Goal: Information Seeking & Learning: Learn about a topic

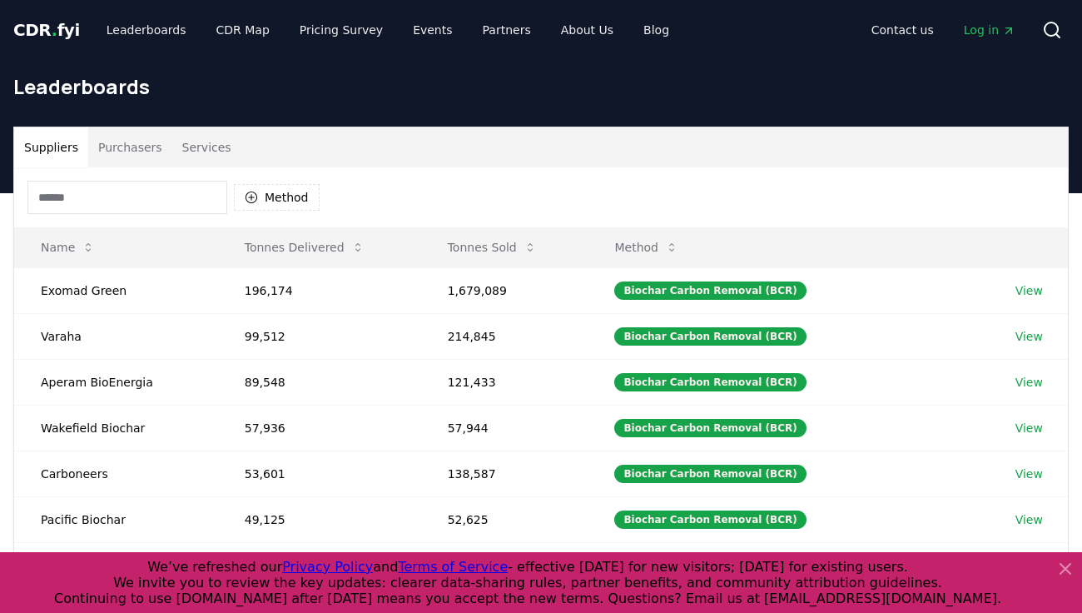
click at [1065, 573] on icon at bounding box center [1065, 568] width 10 height 10
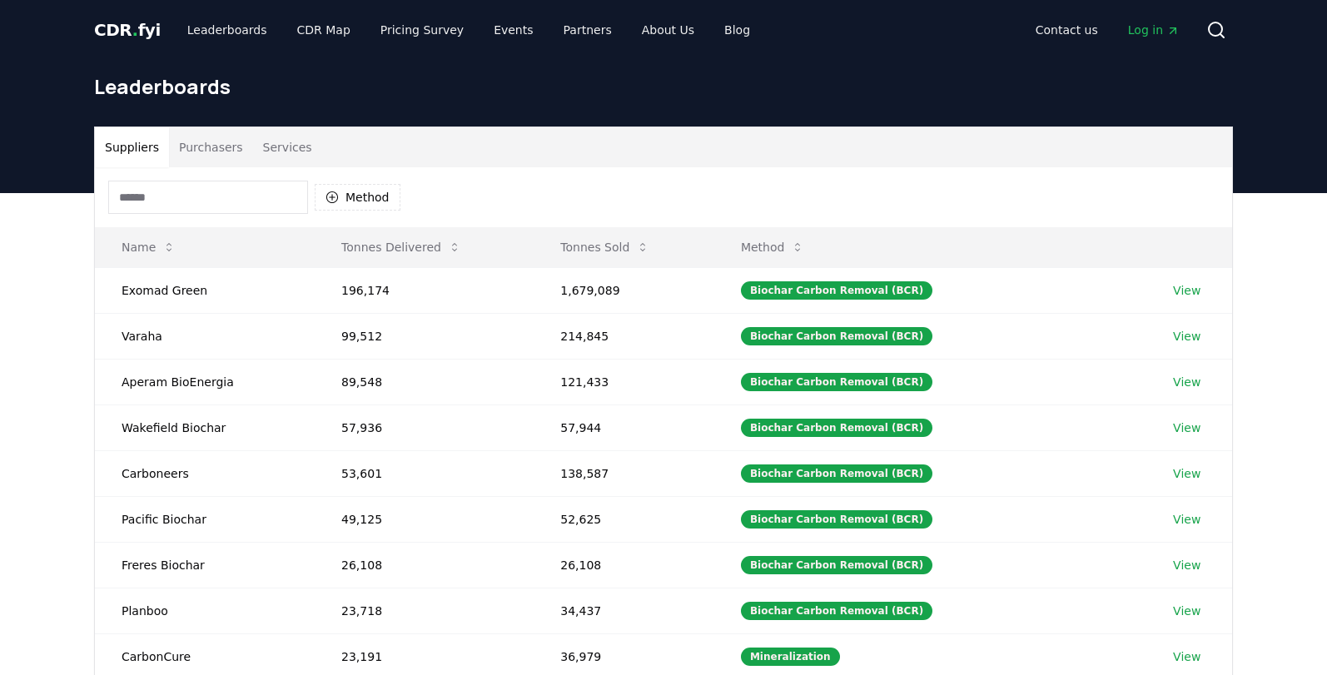
click at [198, 149] on button "Purchasers" at bounding box center [211, 147] width 84 height 40
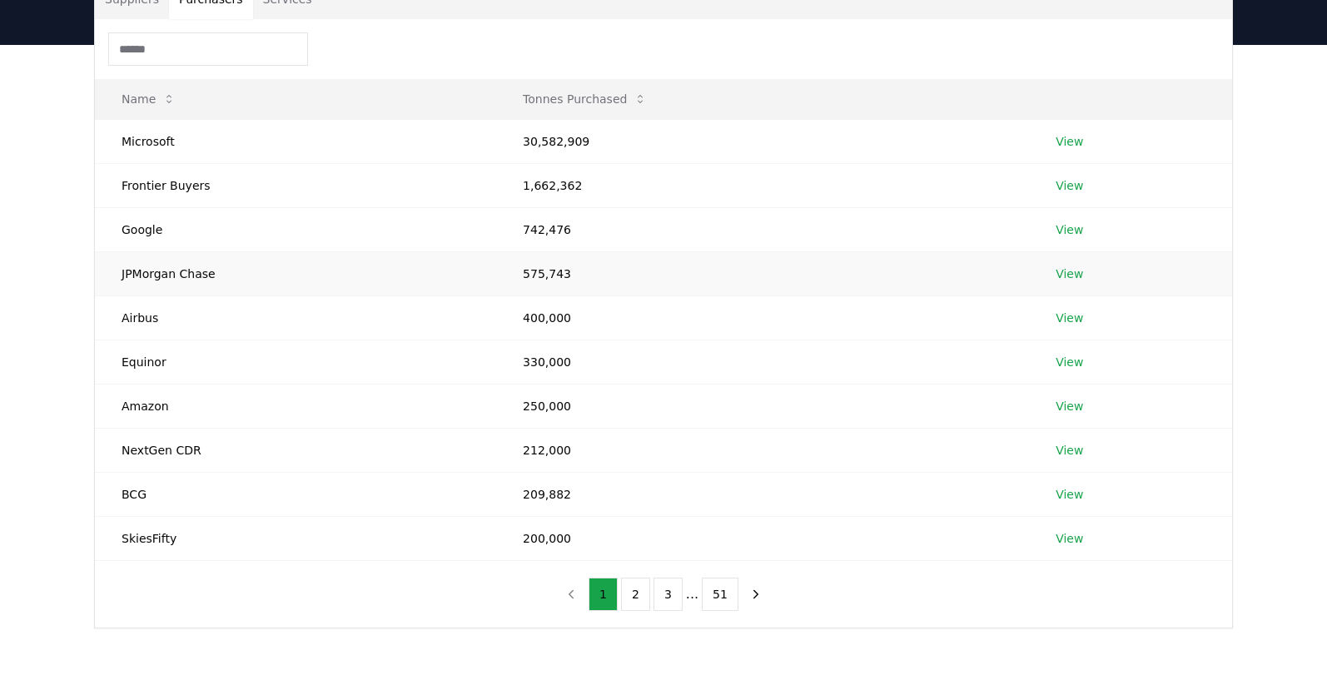
scroll to position [148, 0]
click at [630, 591] on button "2" at bounding box center [635, 594] width 29 height 33
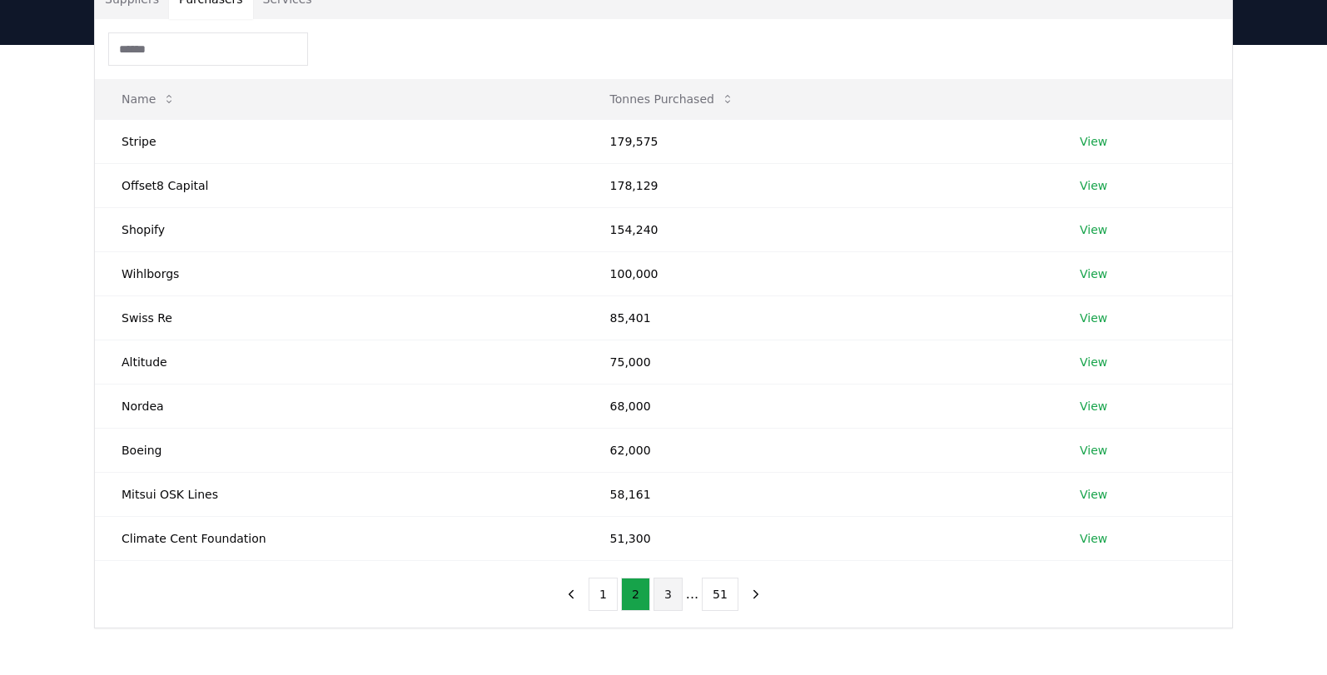
click at [673, 602] on button "3" at bounding box center [667, 594] width 29 height 33
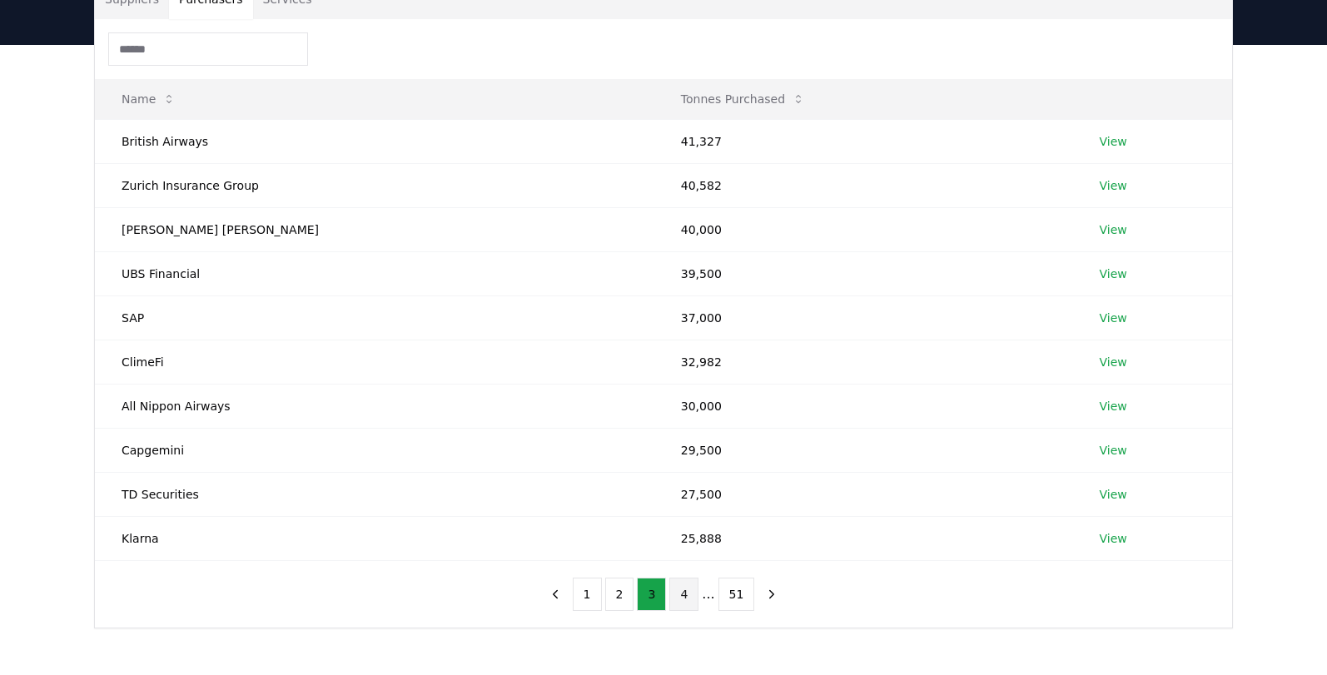
click at [694, 599] on button "4" at bounding box center [683, 594] width 29 height 33
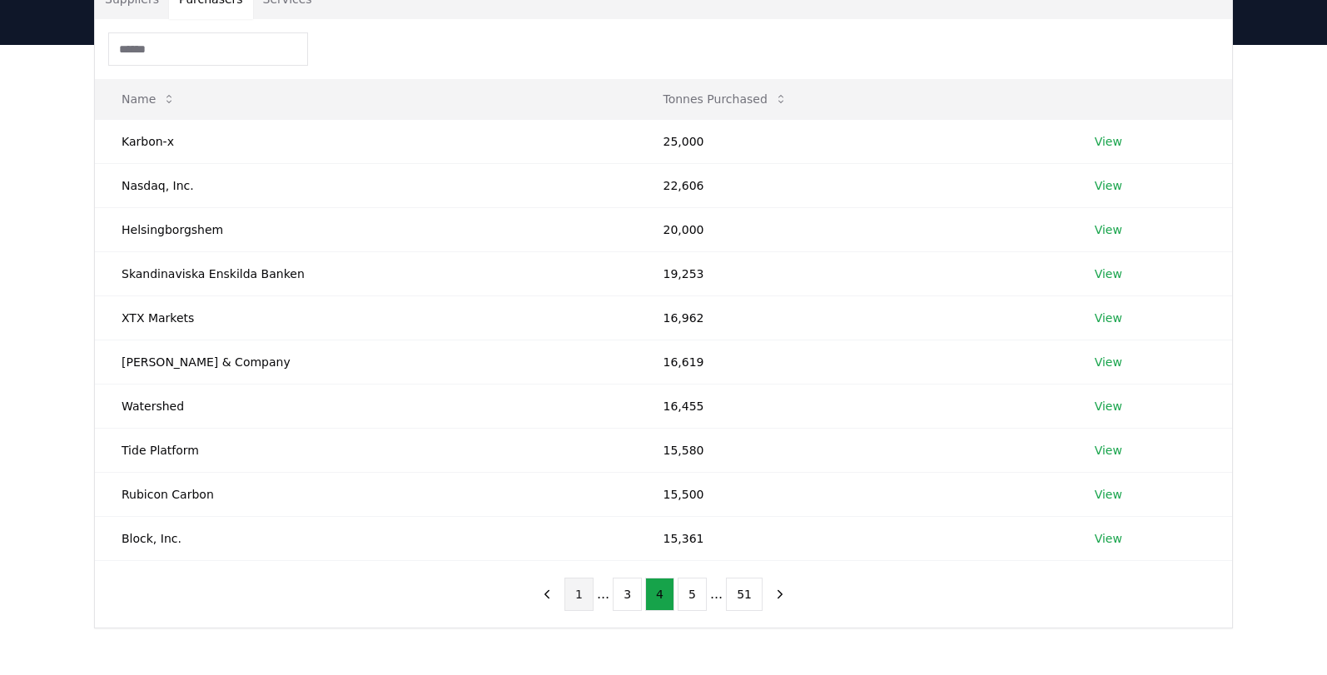
click at [585, 594] on button "1" at bounding box center [578, 594] width 29 height 33
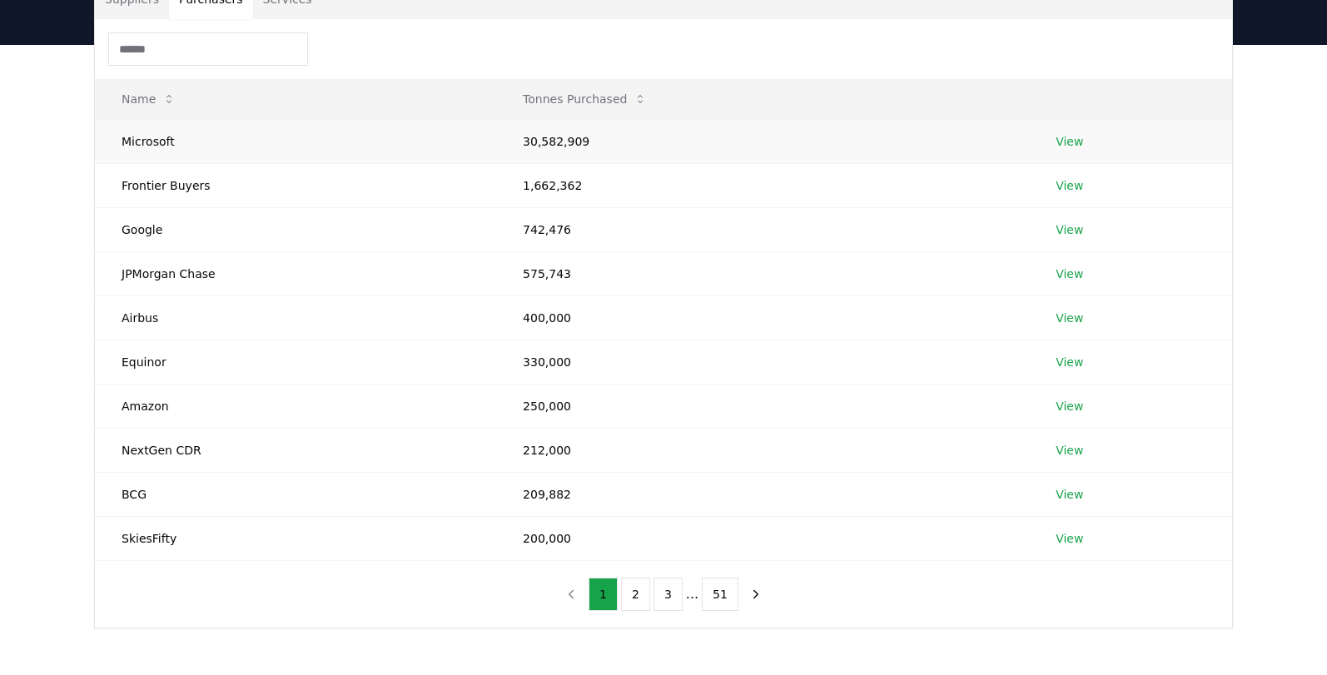
click at [1056, 140] on link "View" at bounding box center [1068, 141] width 27 height 17
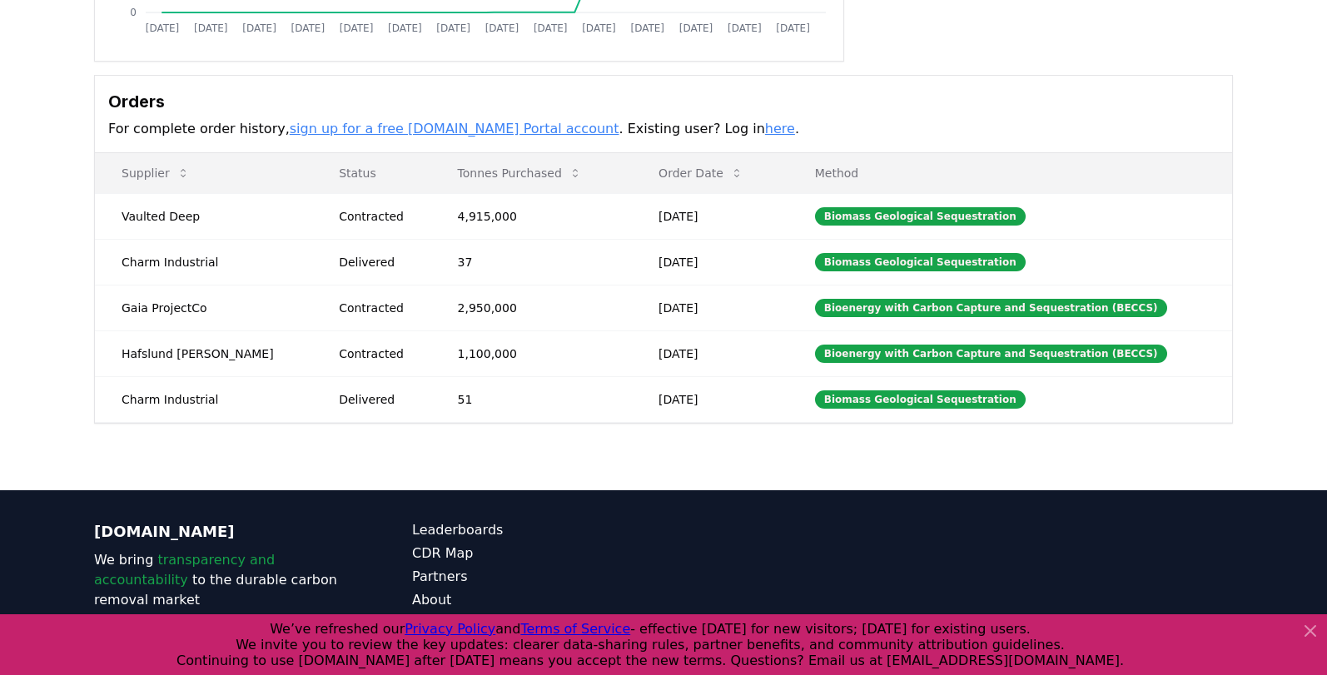
scroll to position [423, 0]
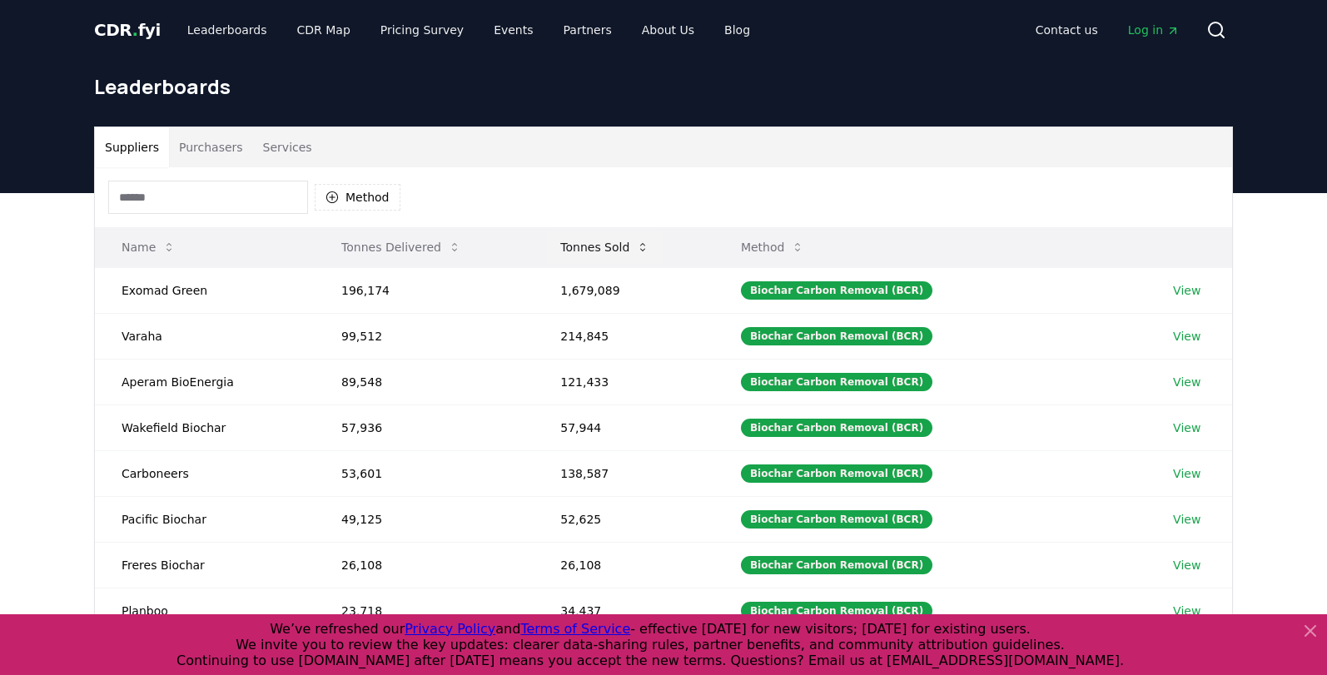
click at [585, 252] on button "Tonnes Sold" at bounding box center [605, 247] width 116 height 33
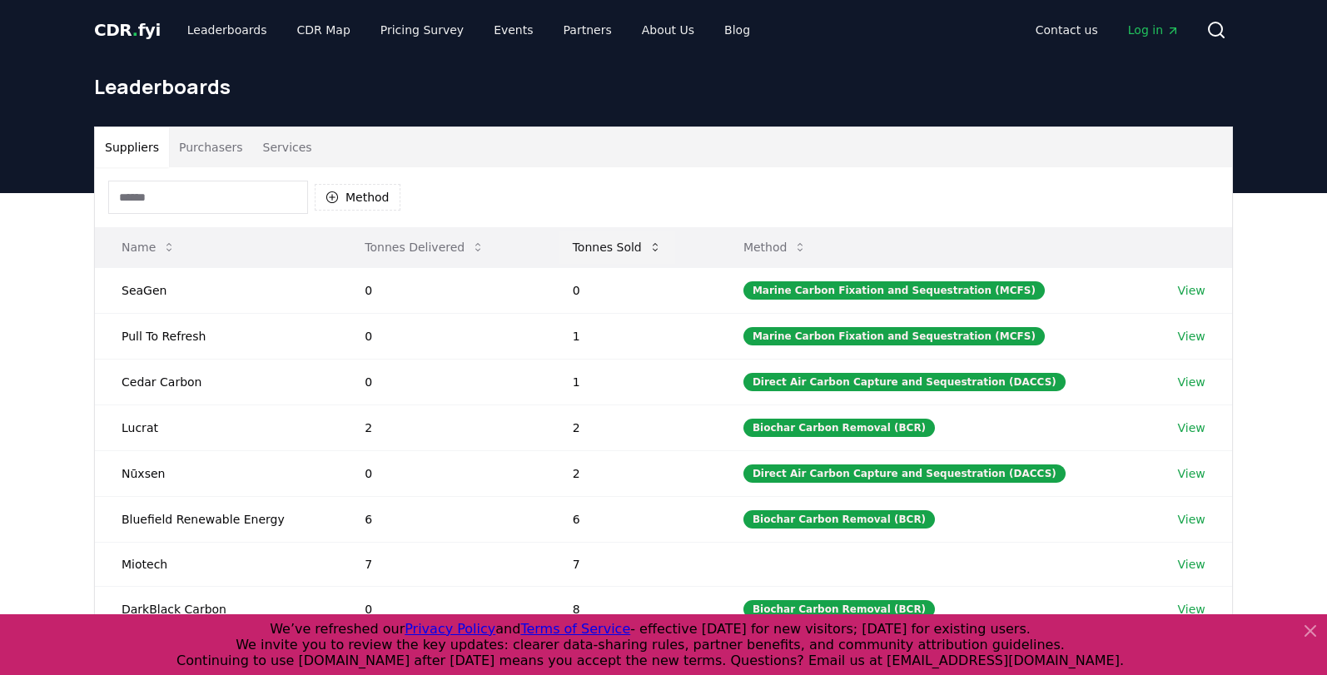
click at [585, 252] on button "Tonnes Sold" at bounding box center [617, 247] width 116 height 33
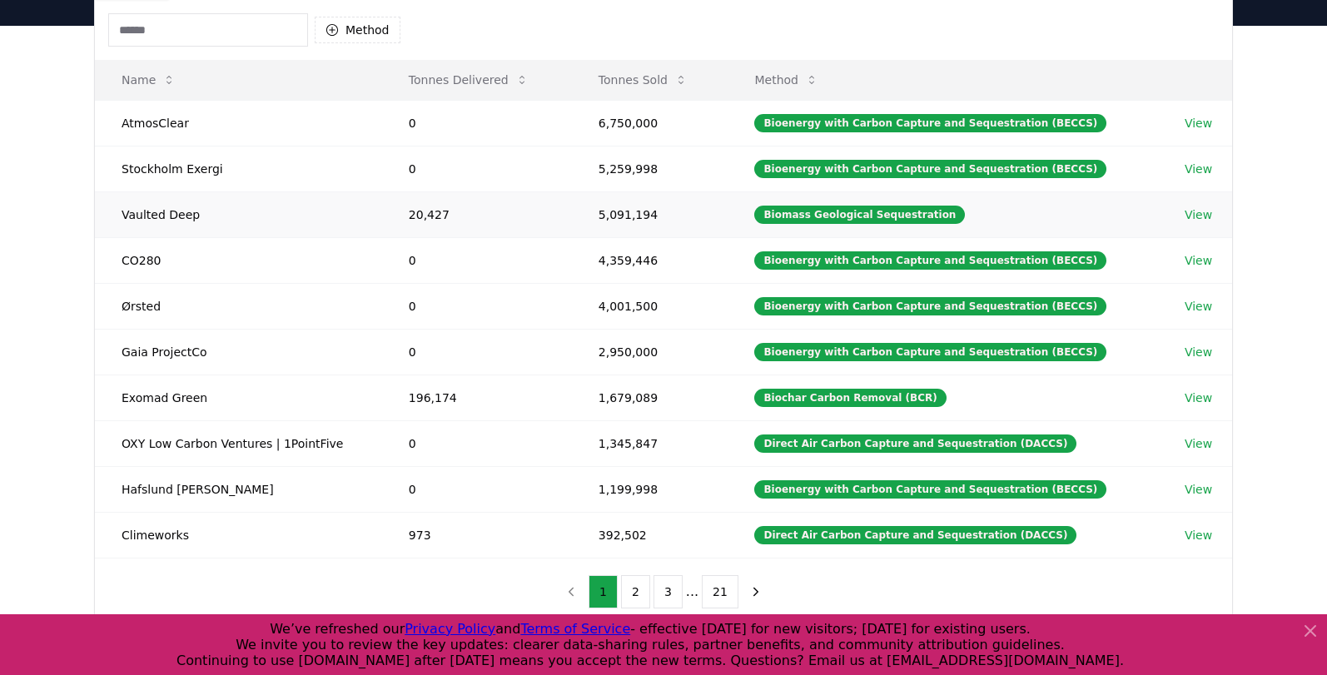
scroll to position [141, 0]
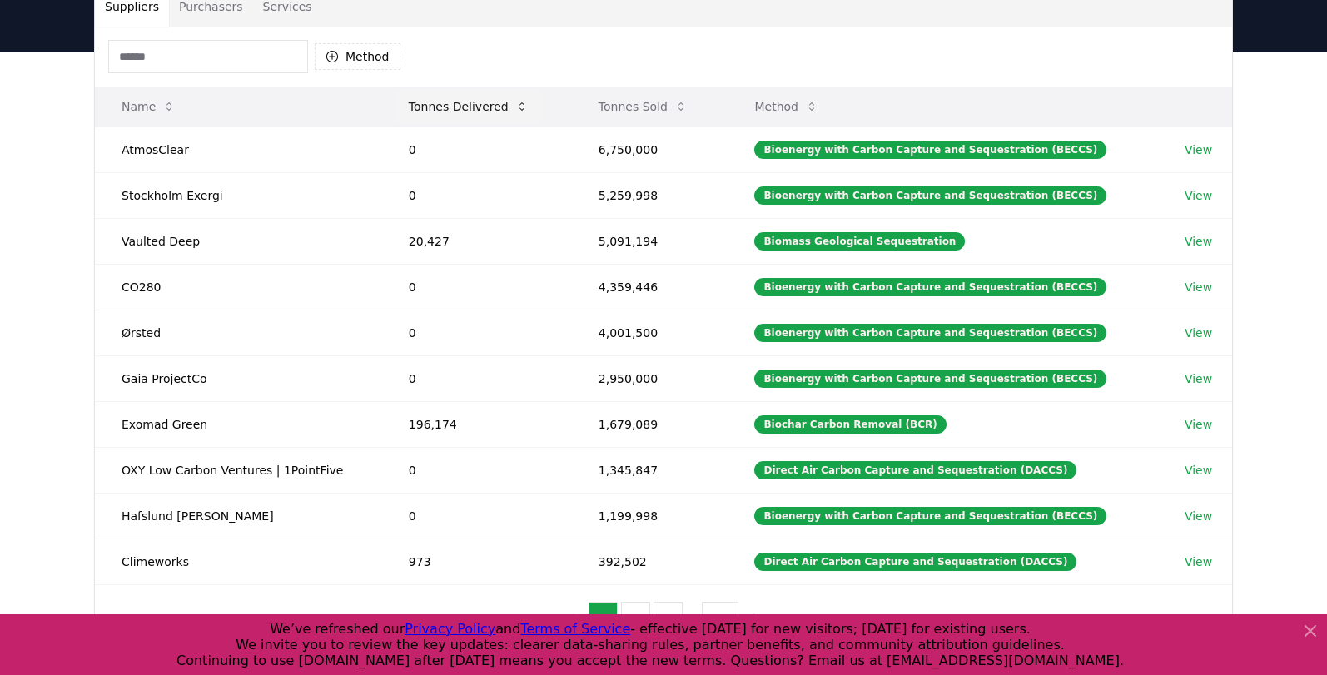
click at [487, 112] on button "Tonnes Delivered" at bounding box center [468, 106] width 146 height 33
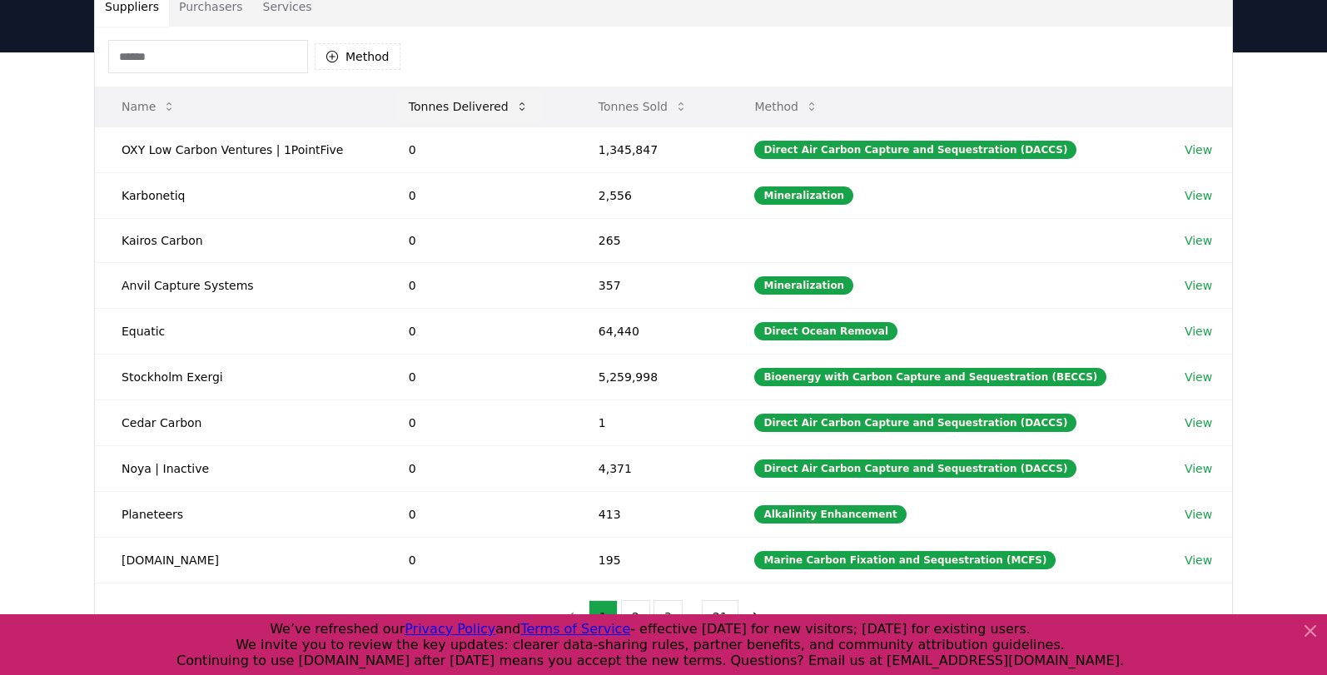
click at [487, 112] on button "Tonnes Delivered" at bounding box center [468, 106] width 146 height 33
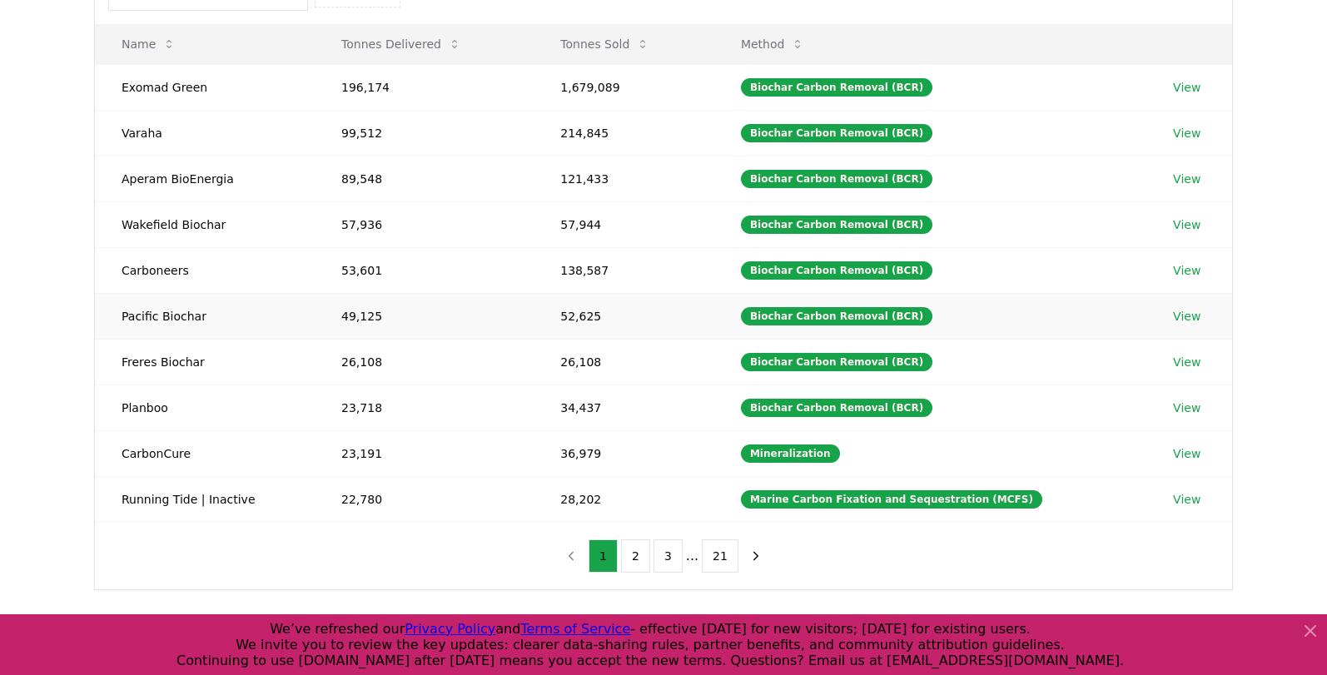
scroll to position [204, 0]
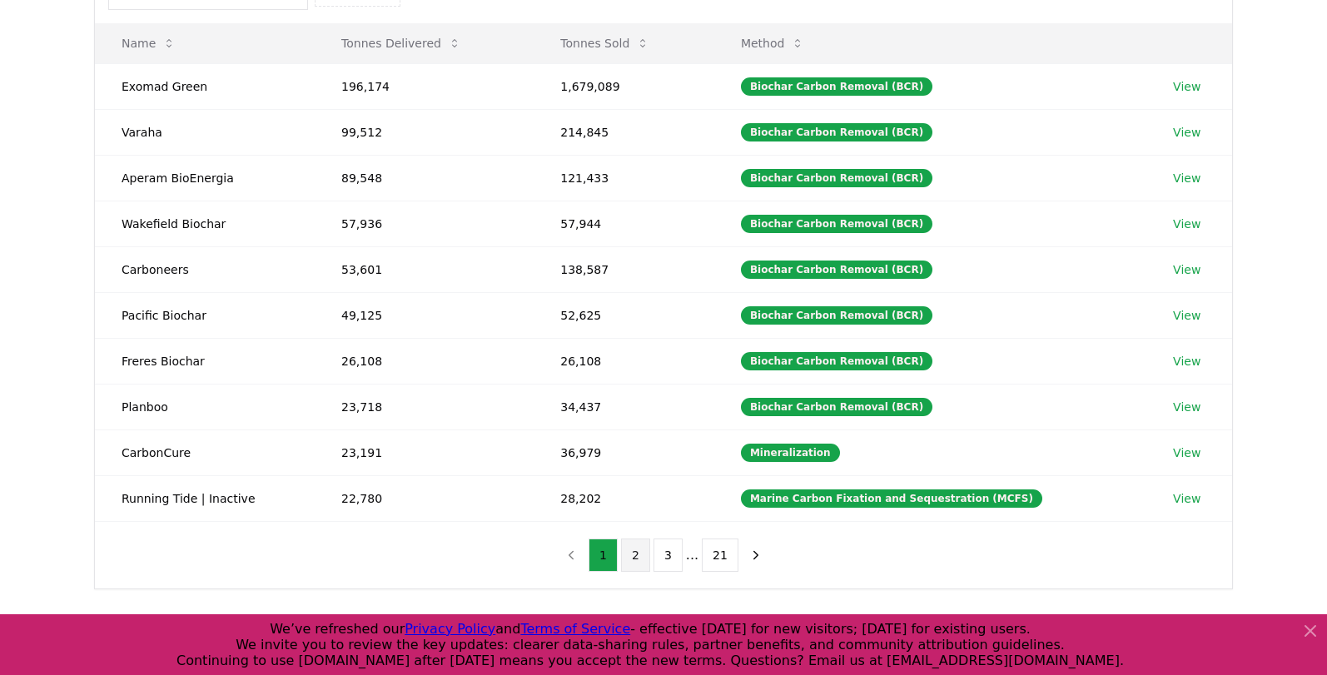
click at [629, 554] on button "2" at bounding box center [635, 555] width 29 height 33
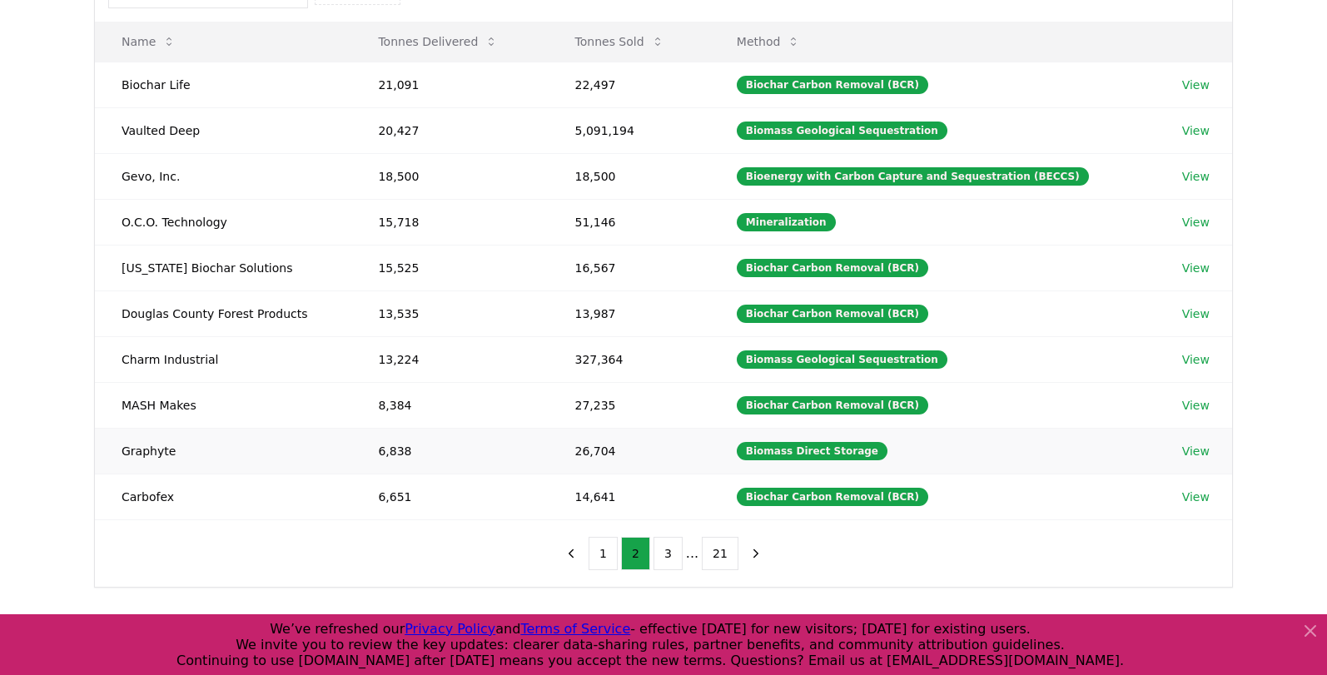
scroll to position [221, 0]
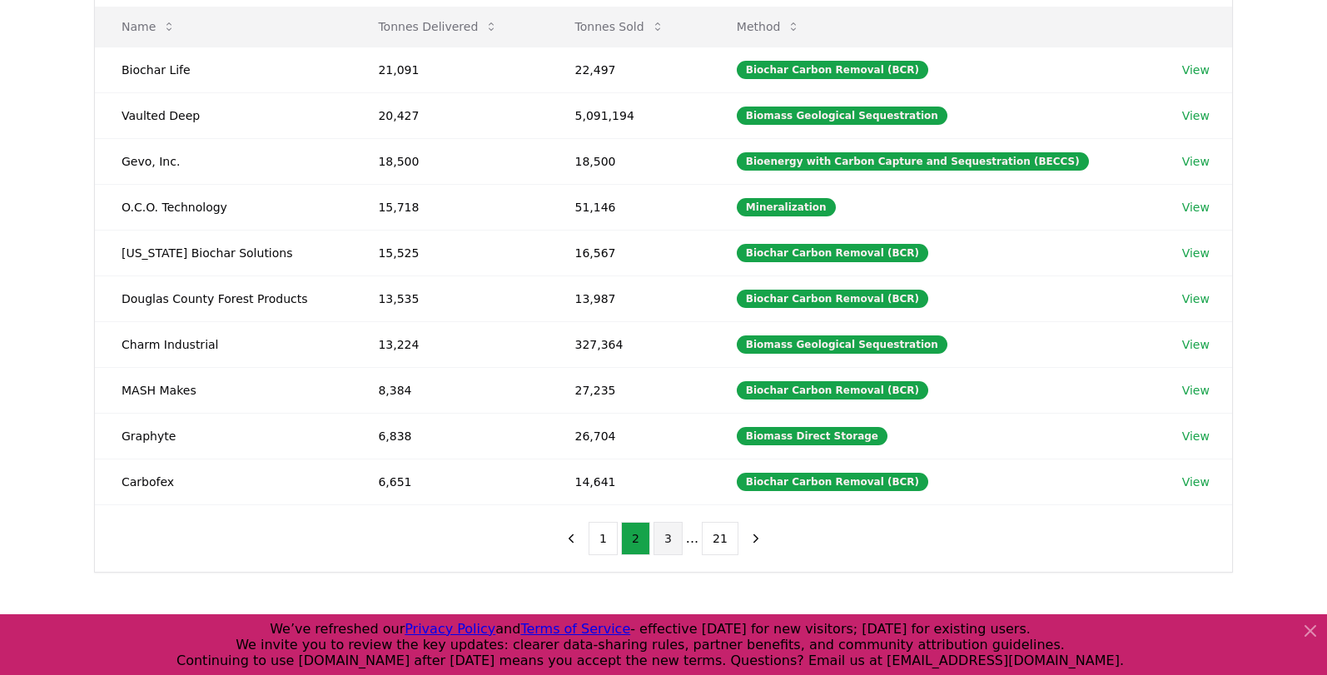
click at [680, 549] on button "3" at bounding box center [667, 538] width 29 height 33
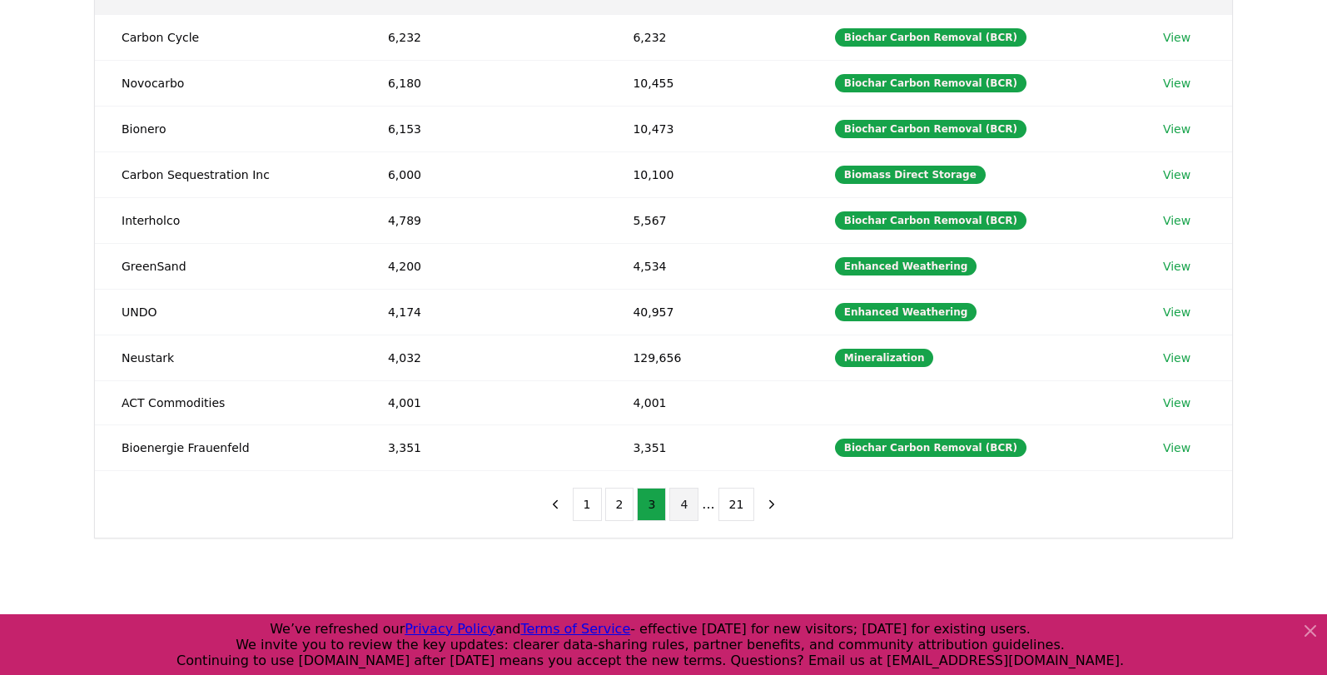
scroll to position [254, 0]
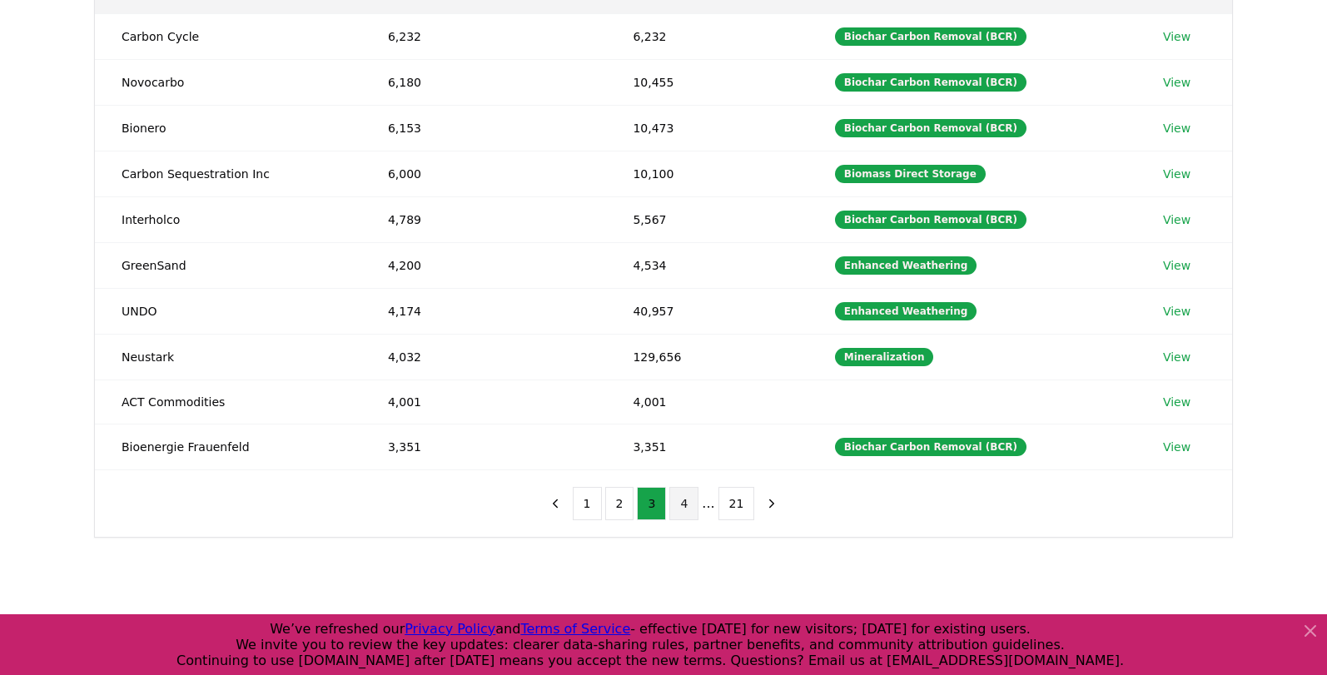
click at [685, 509] on button "4" at bounding box center [683, 503] width 29 height 33
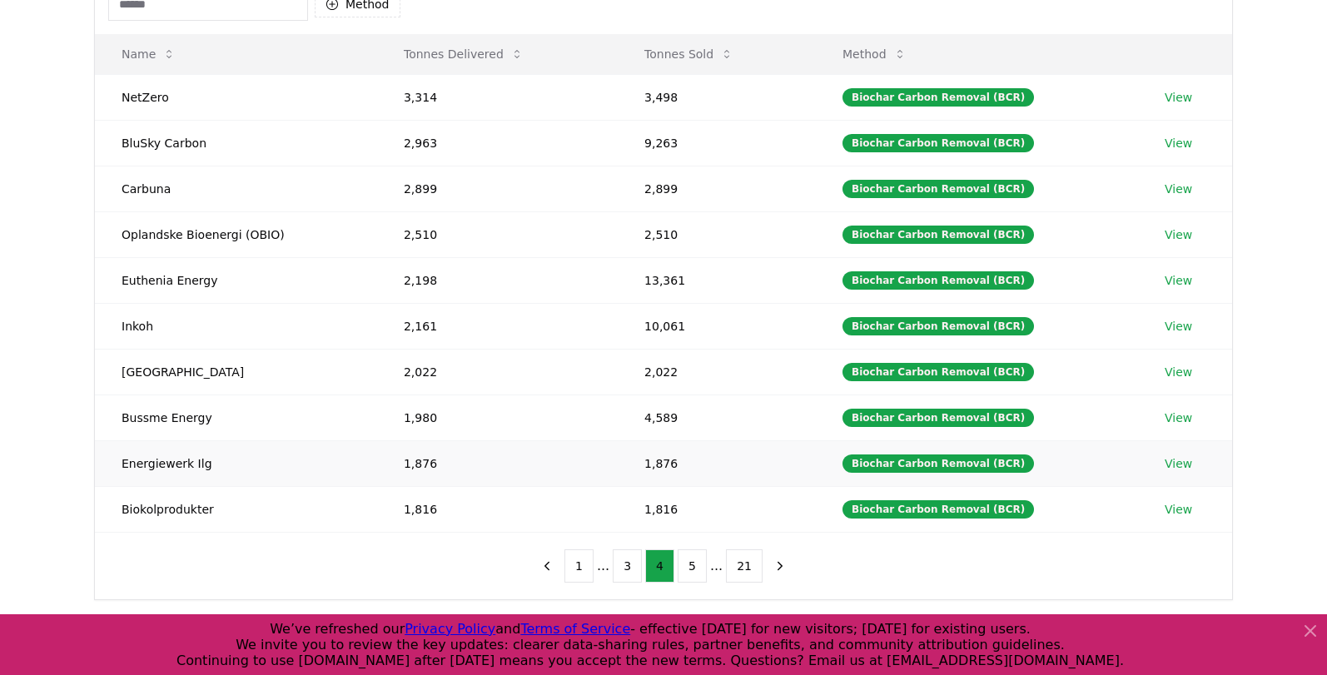
scroll to position [202, 0]
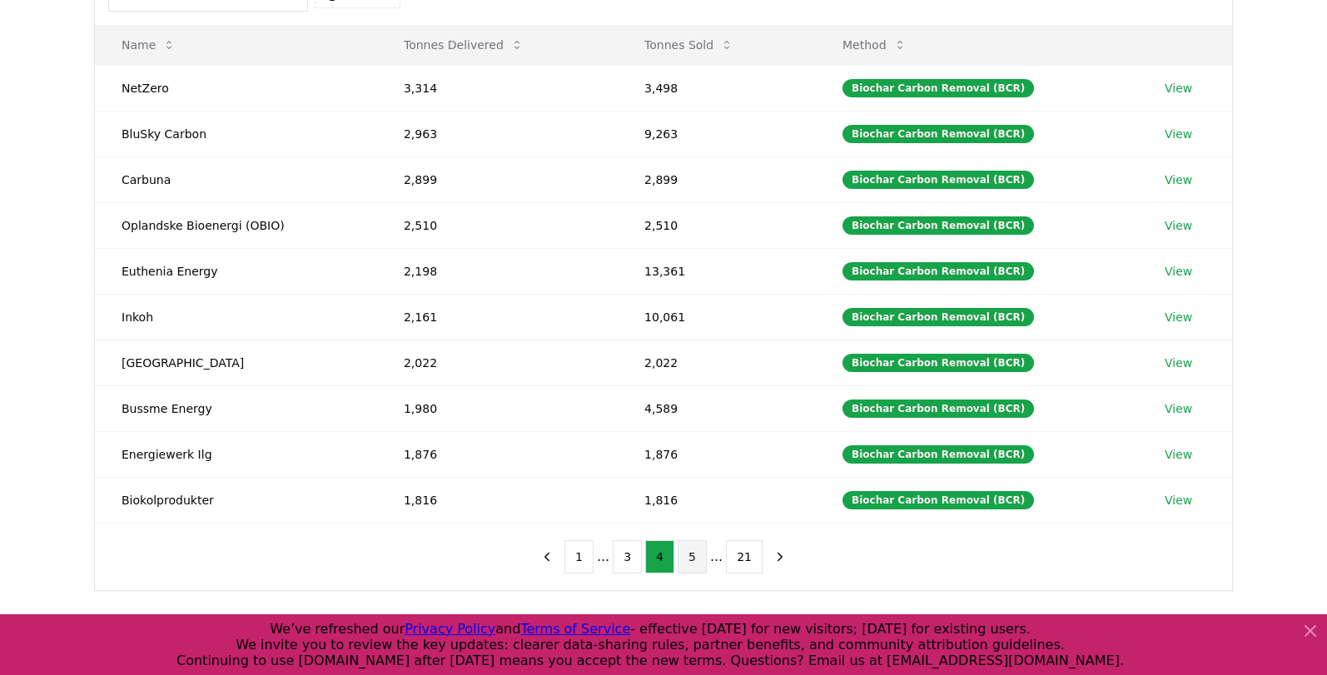
click at [700, 556] on button "5" at bounding box center [692, 556] width 29 height 33
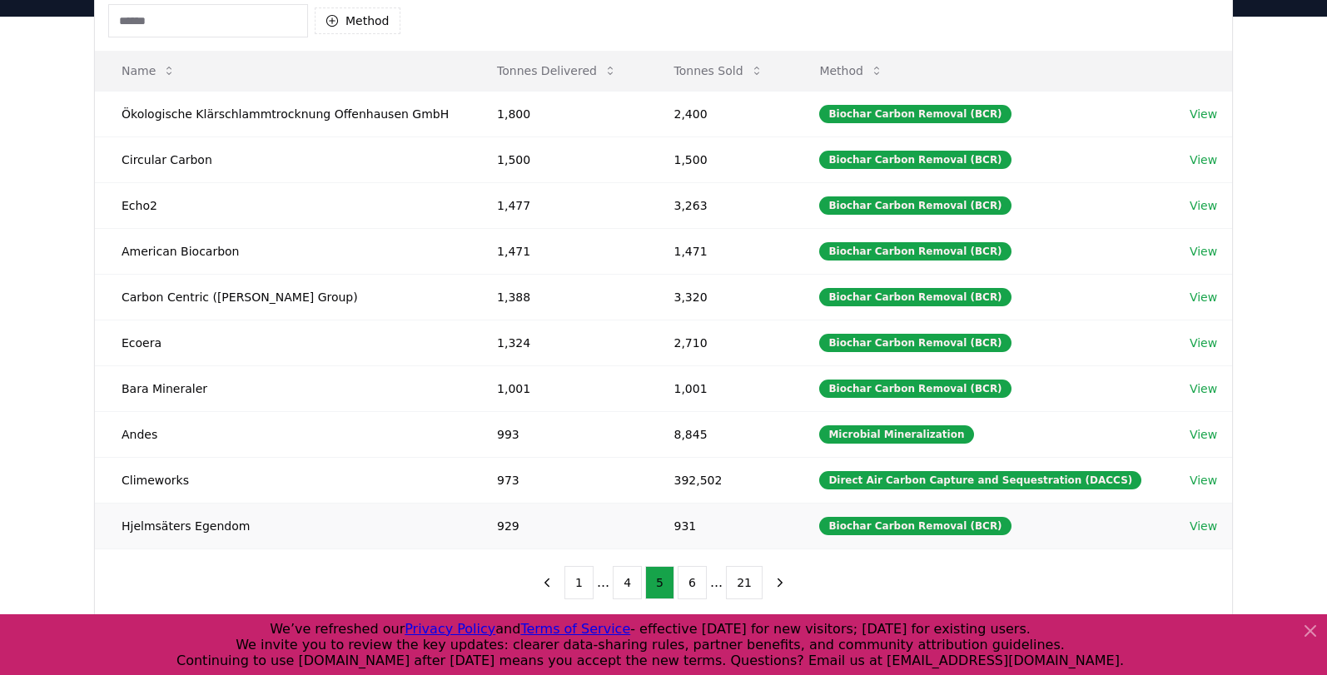
scroll to position [196, 0]
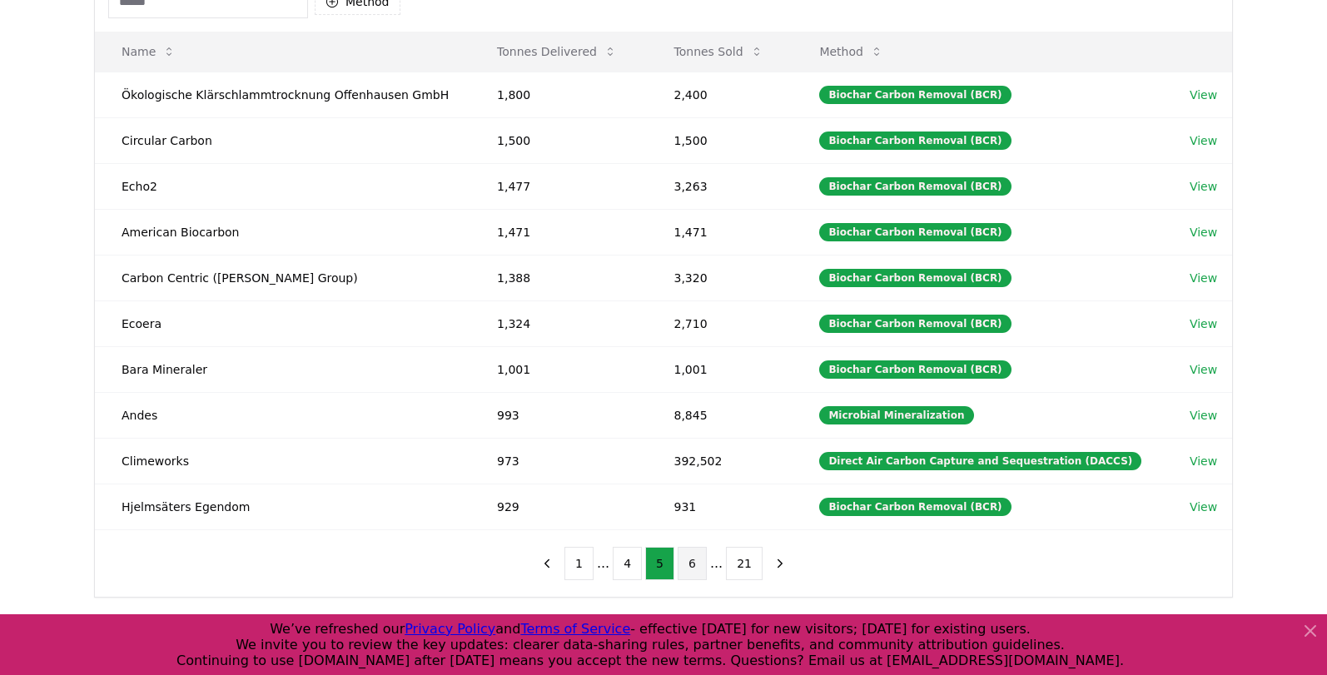
click at [700, 569] on button "6" at bounding box center [692, 563] width 29 height 33
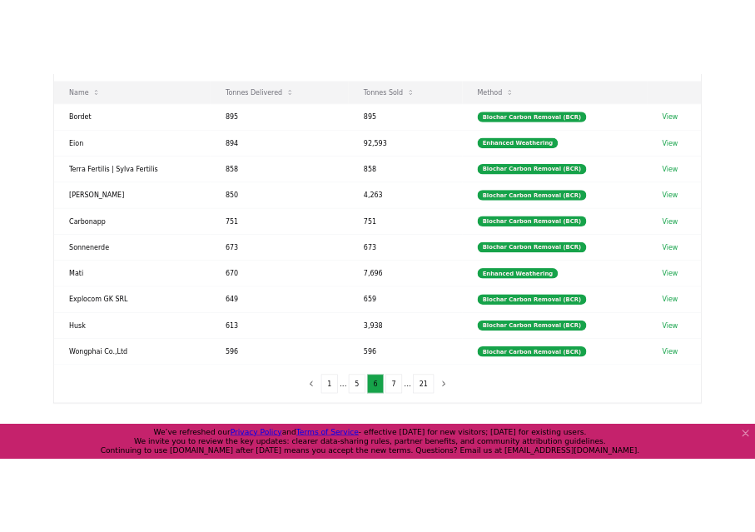
scroll to position [211, 0]
